Goal: Transaction & Acquisition: Purchase product/service

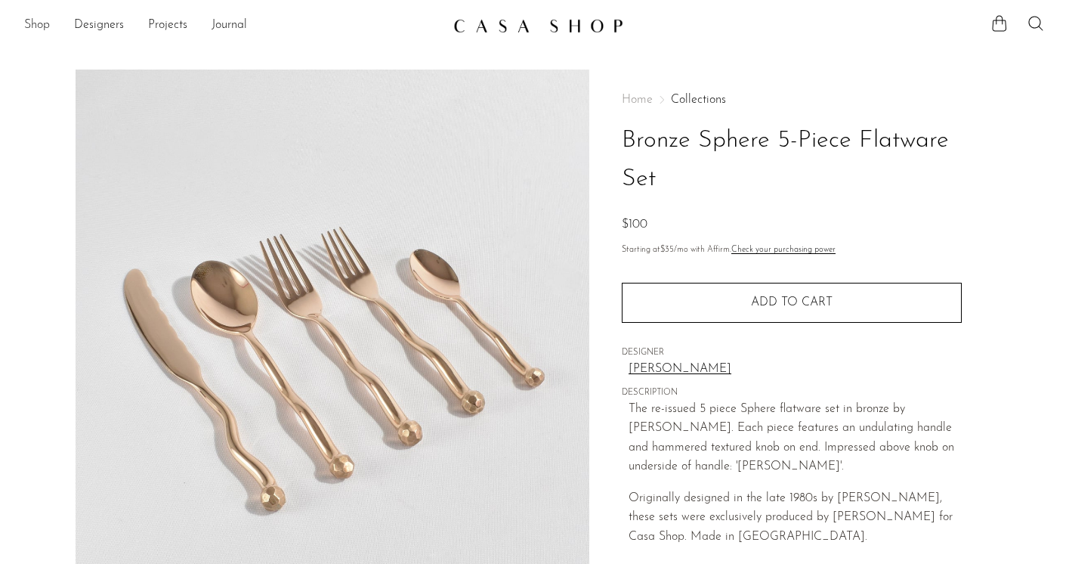
click at [34, 22] on link "Shop" at bounding box center [37, 26] width 26 height 20
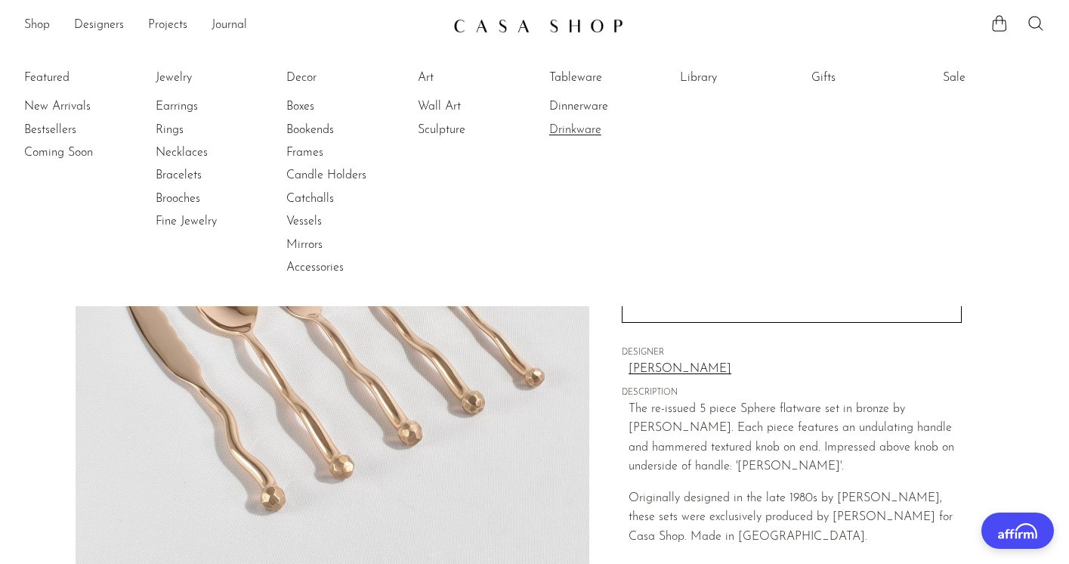
click at [594, 129] on link "Drinkware" at bounding box center [605, 130] width 113 height 17
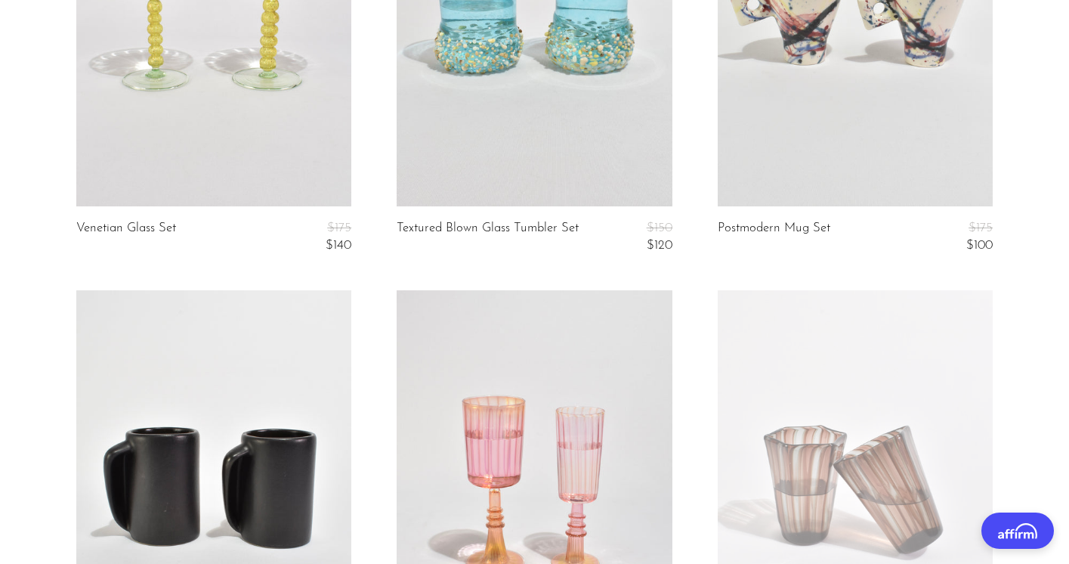
scroll to position [1117, 0]
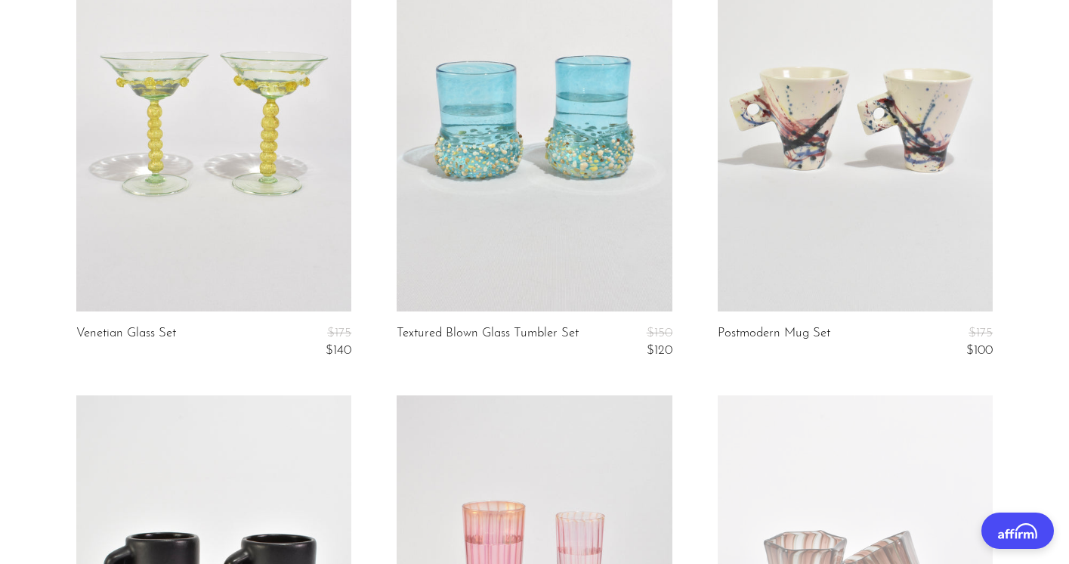
click at [207, 183] on link at bounding box center [213, 118] width 275 height 385
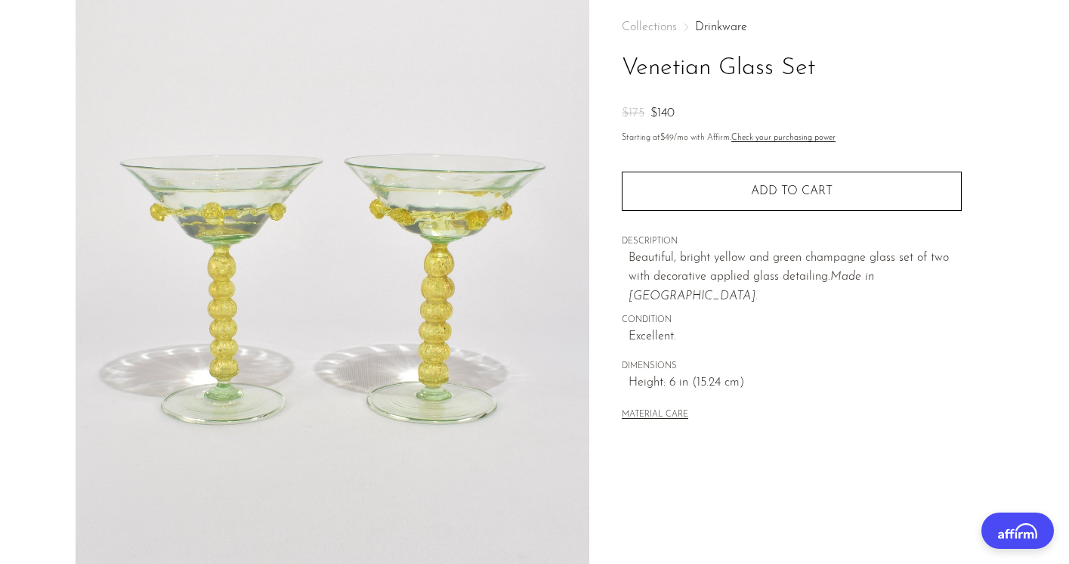
scroll to position [79, 0]
